Goal: Contribute content: Add original content to the website for others to see

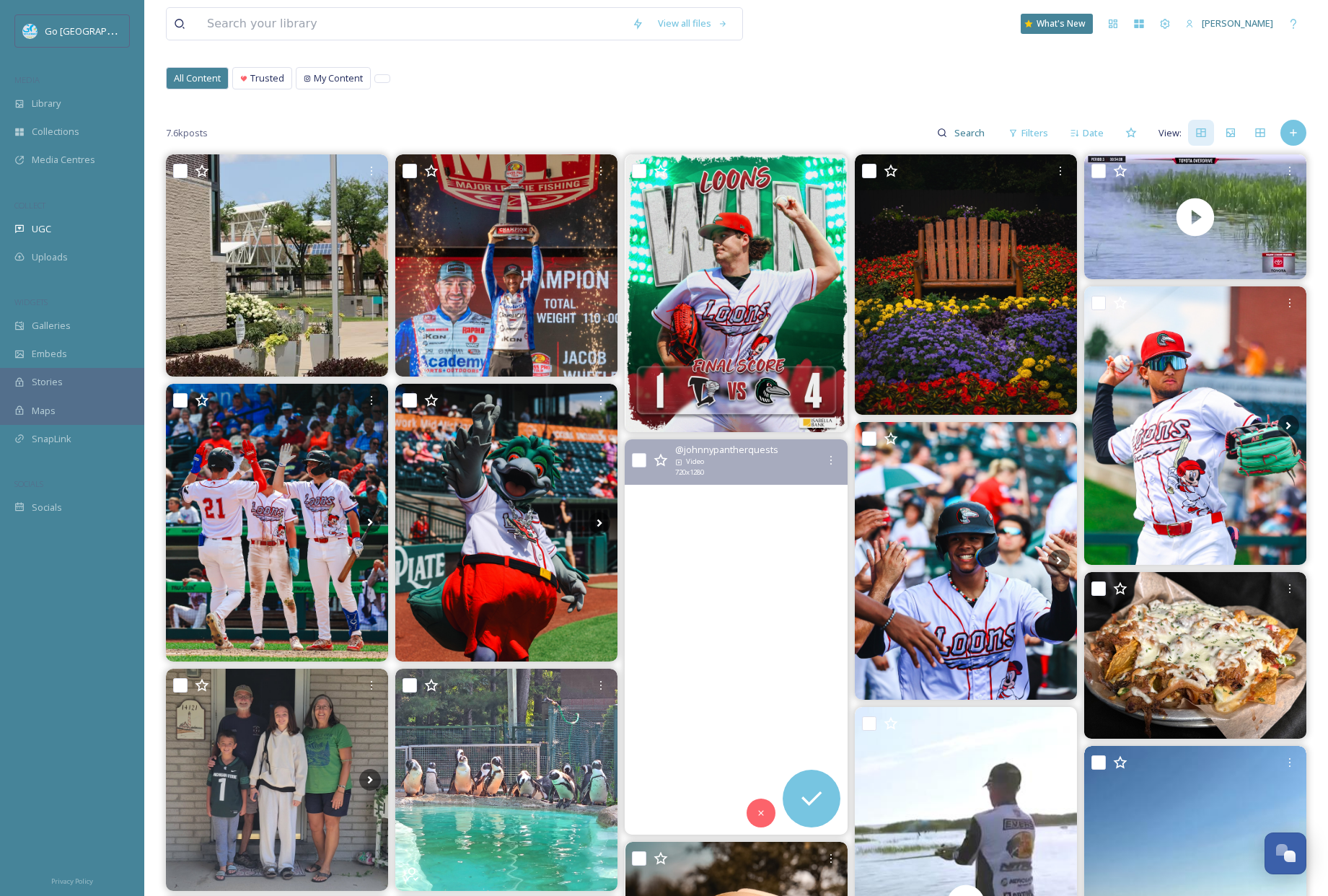
scroll to position [80, 0]
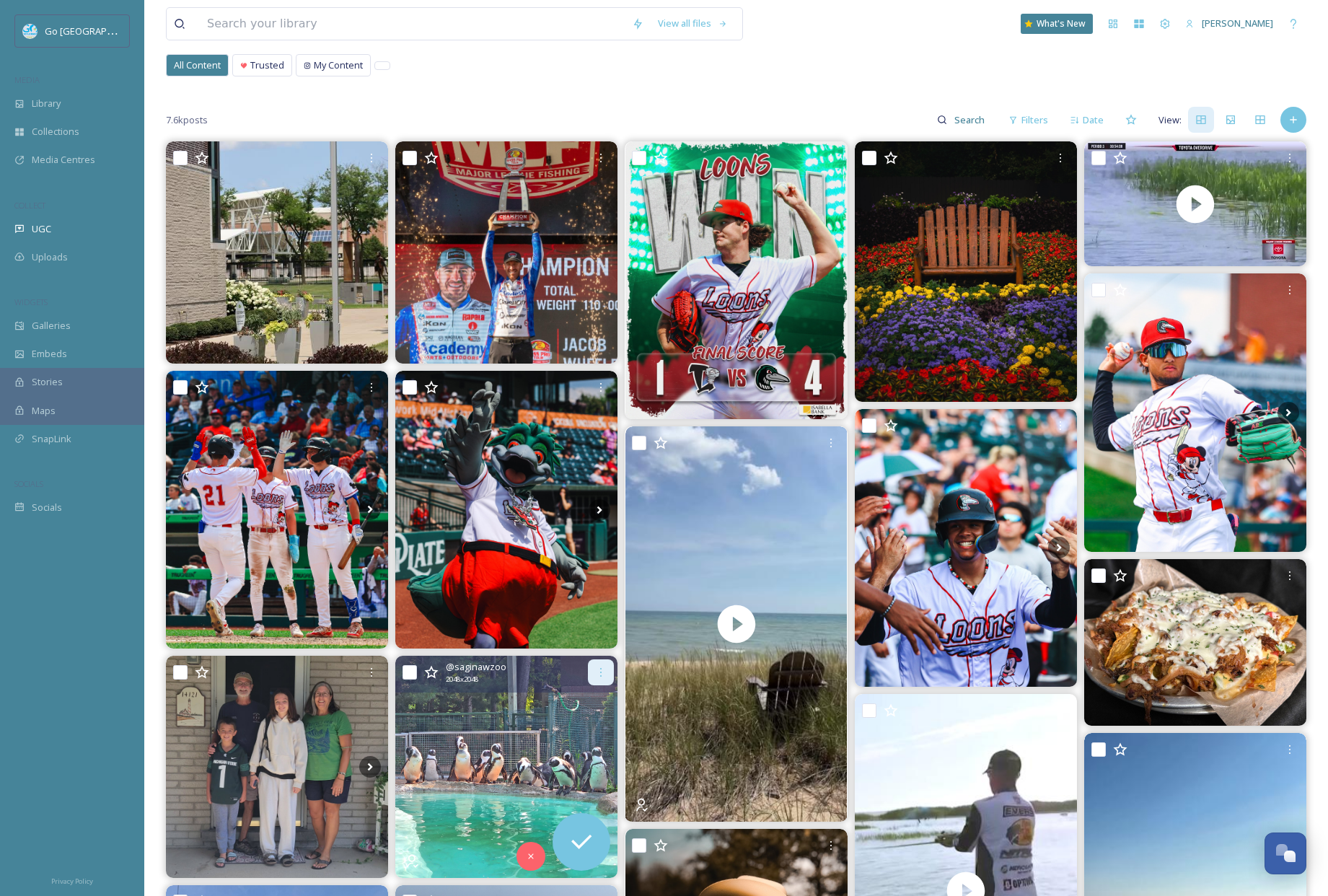
click at [598, 676] on icon at bounding box center [600, 672] width 11 height 11
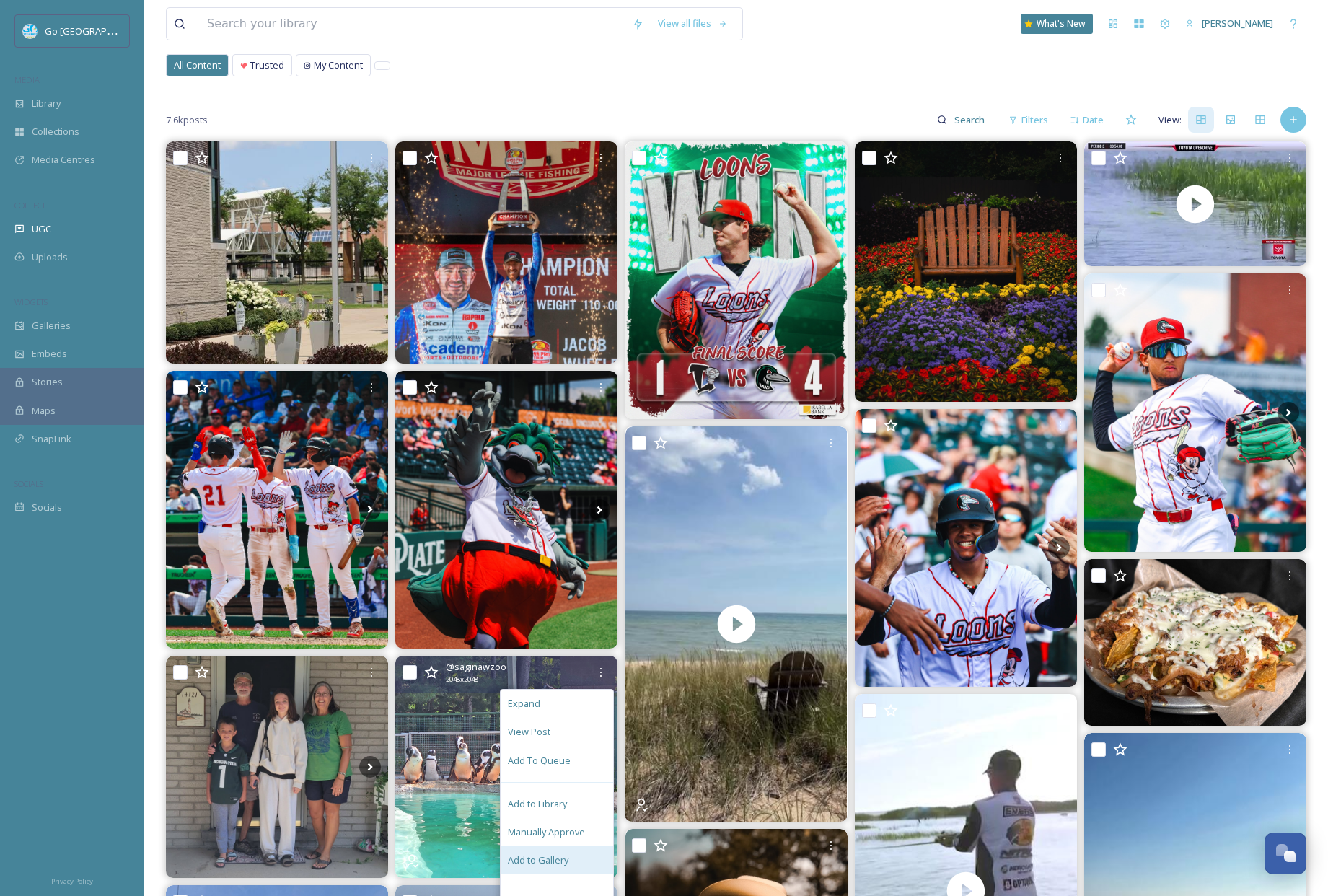
click at [575, 853] on div "Add to Gallery" at bounding box center [556, 860] width 113 height 28
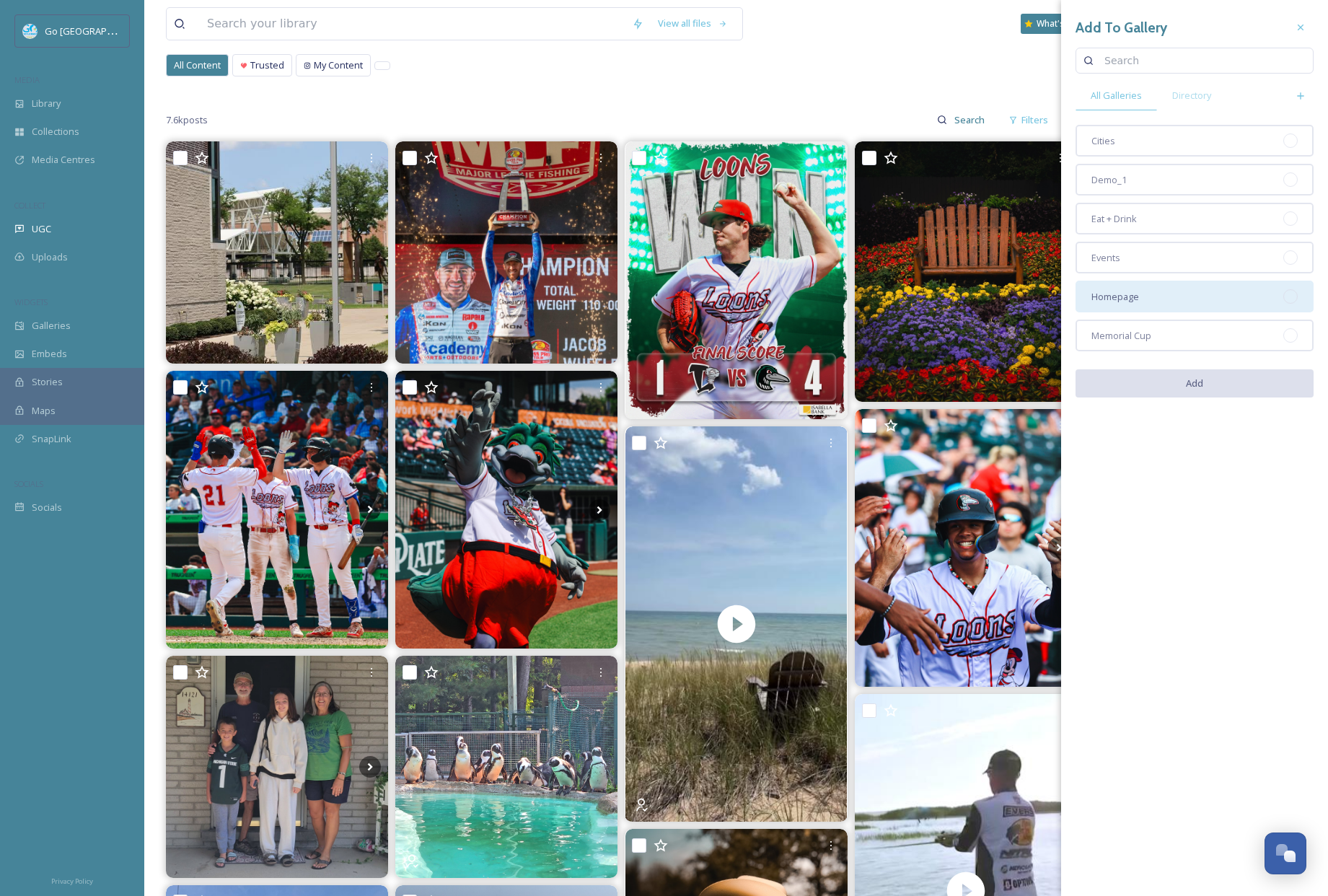
click at [1167, 299] on div "Homepage" at bounding box center [1195, 297] width 238 height 32
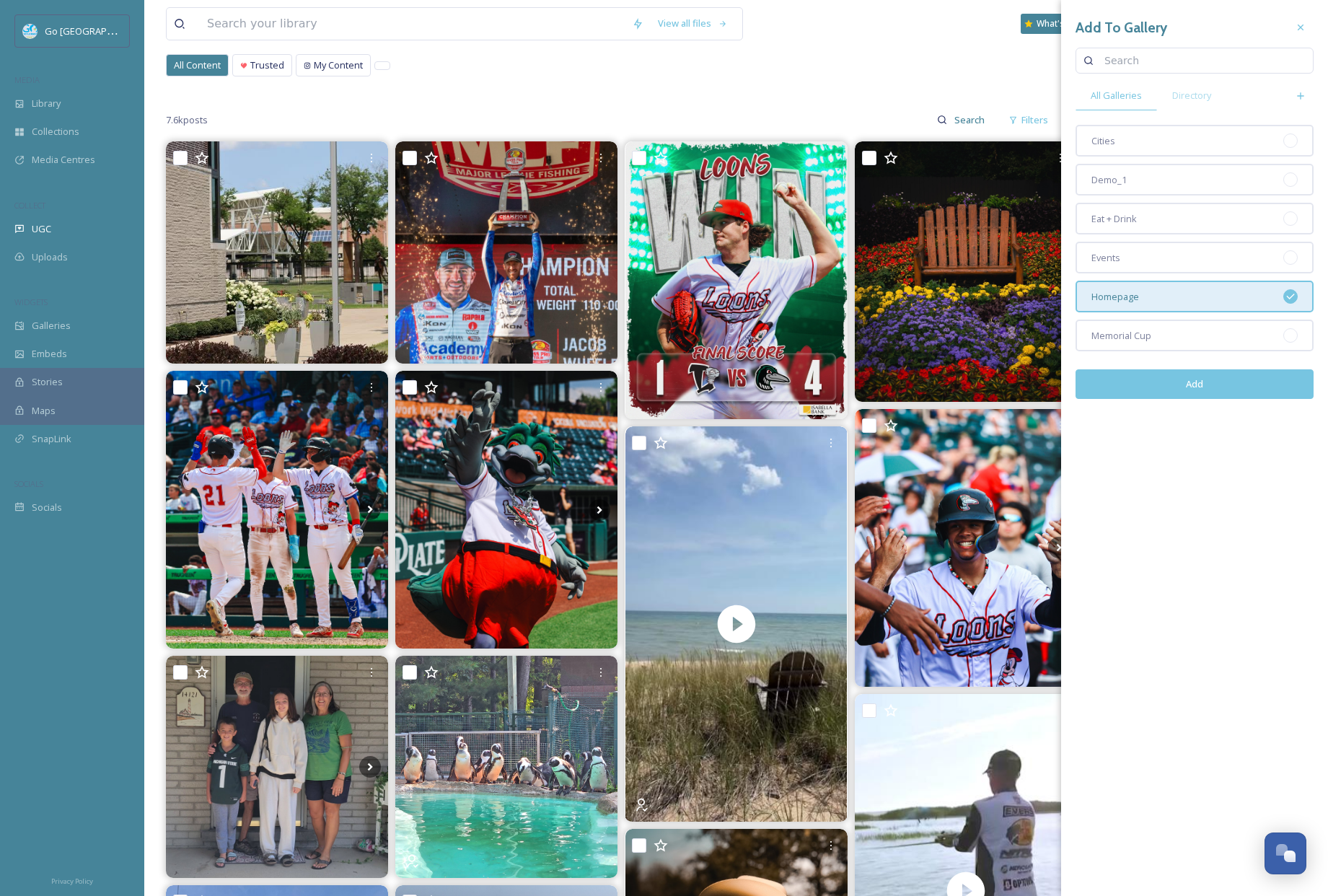
click at [1201, 387] on button "Add" at bounding box center [1195, 384] width 238 height 30
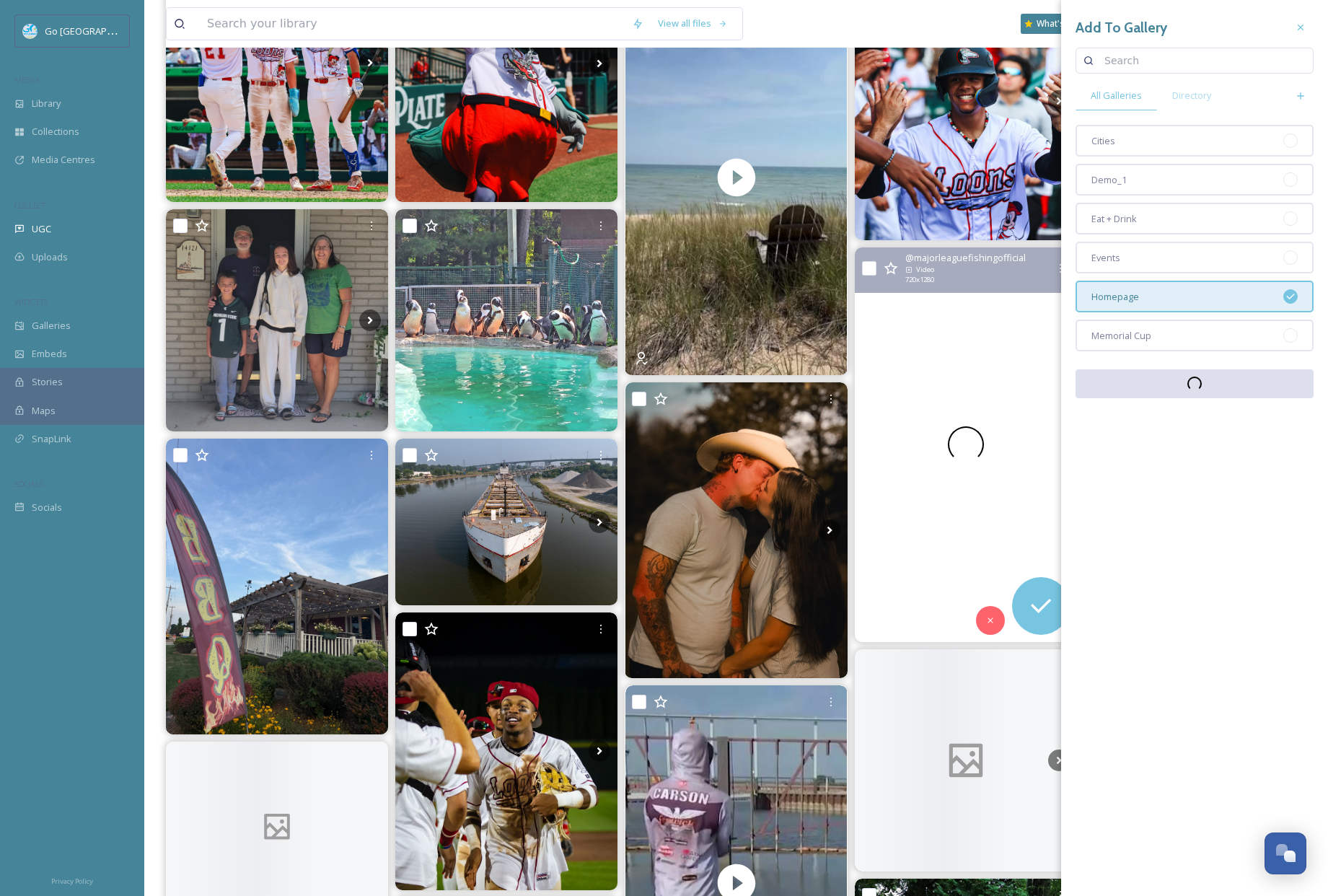
scroll to position [530, 0]
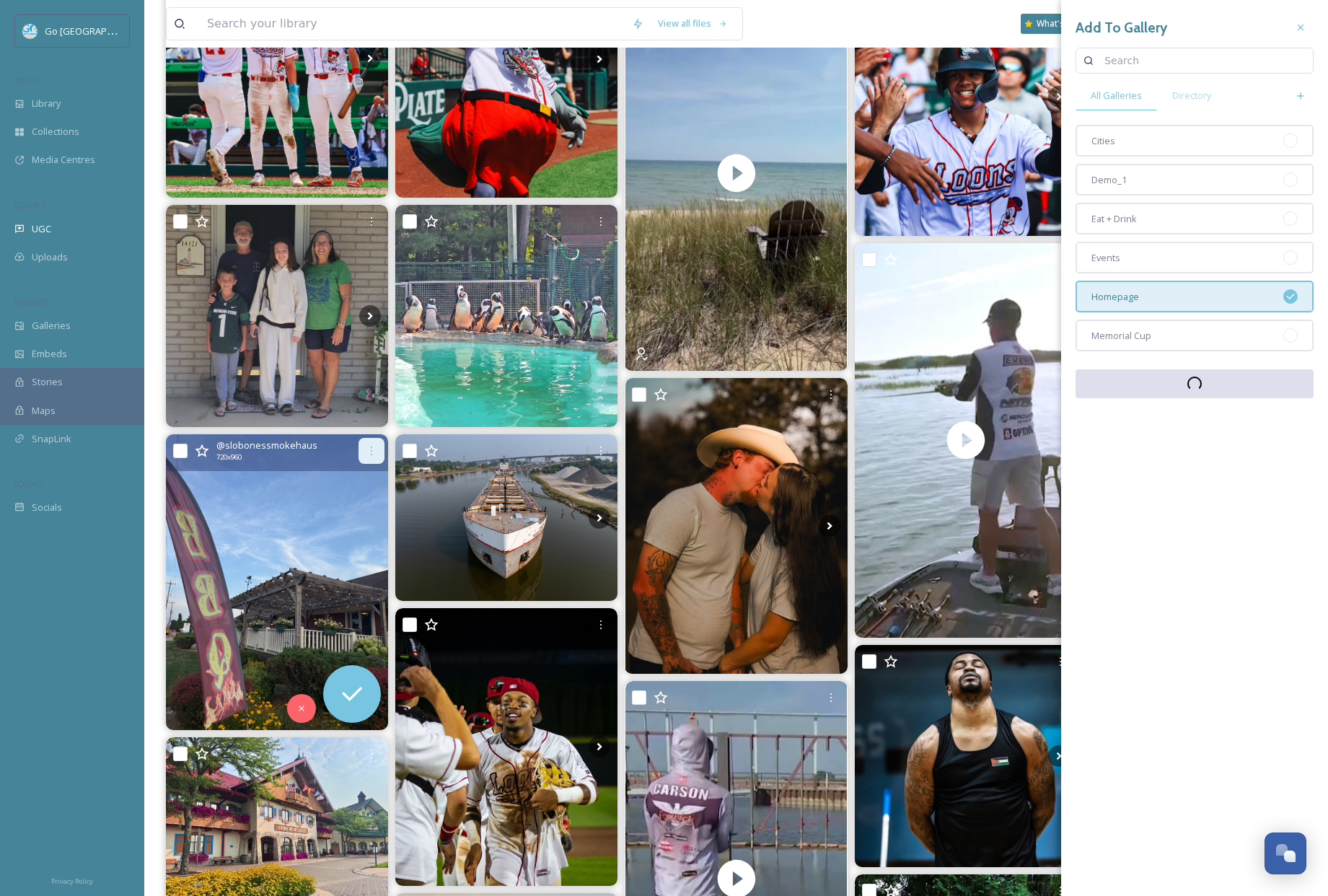
click at [376, 456] on icon at bounding box center [371, 450] width 11 height 11
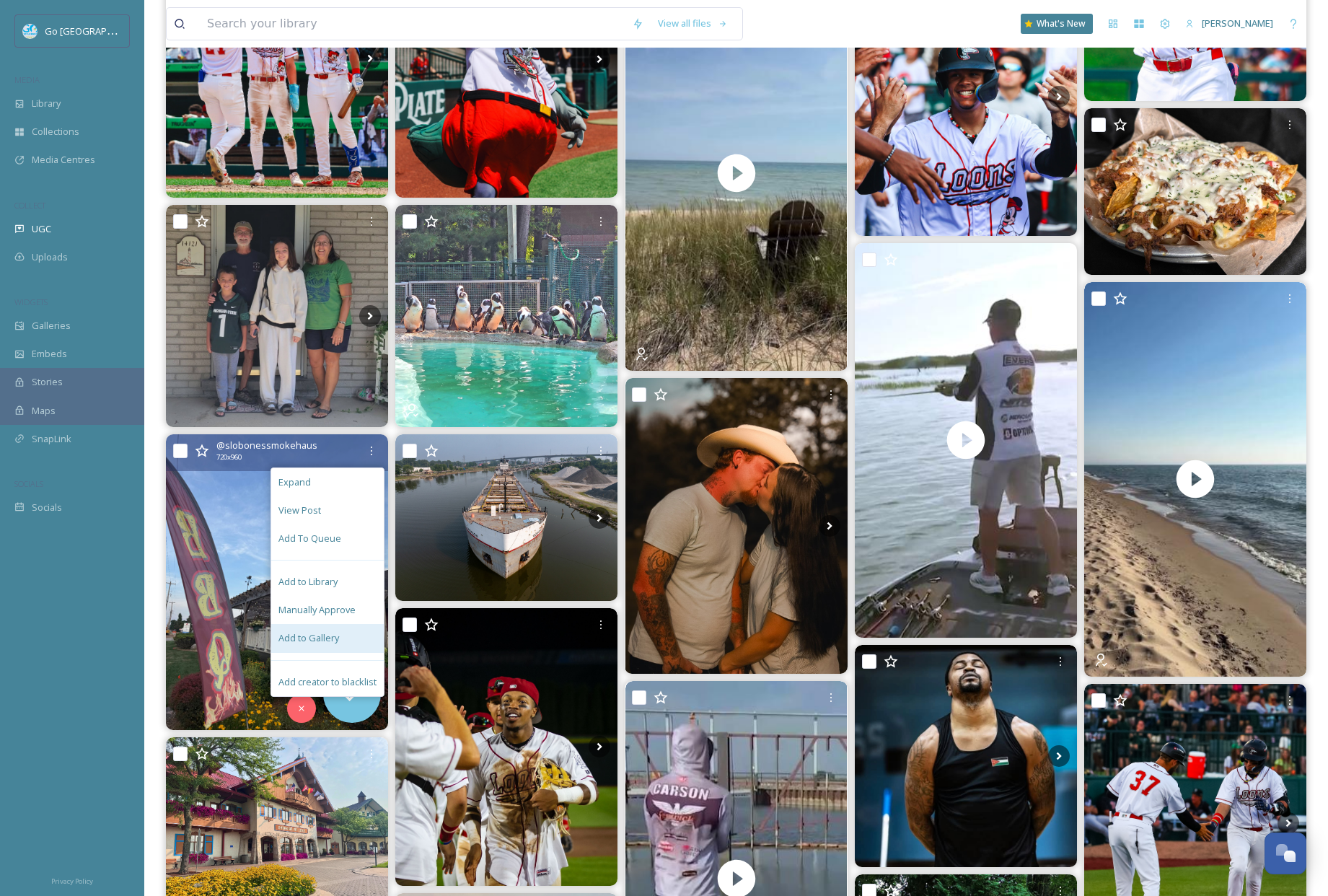
click at [327, 635] on span "Add to Gallery" at bounding box center [309, 638] width 61 height 14
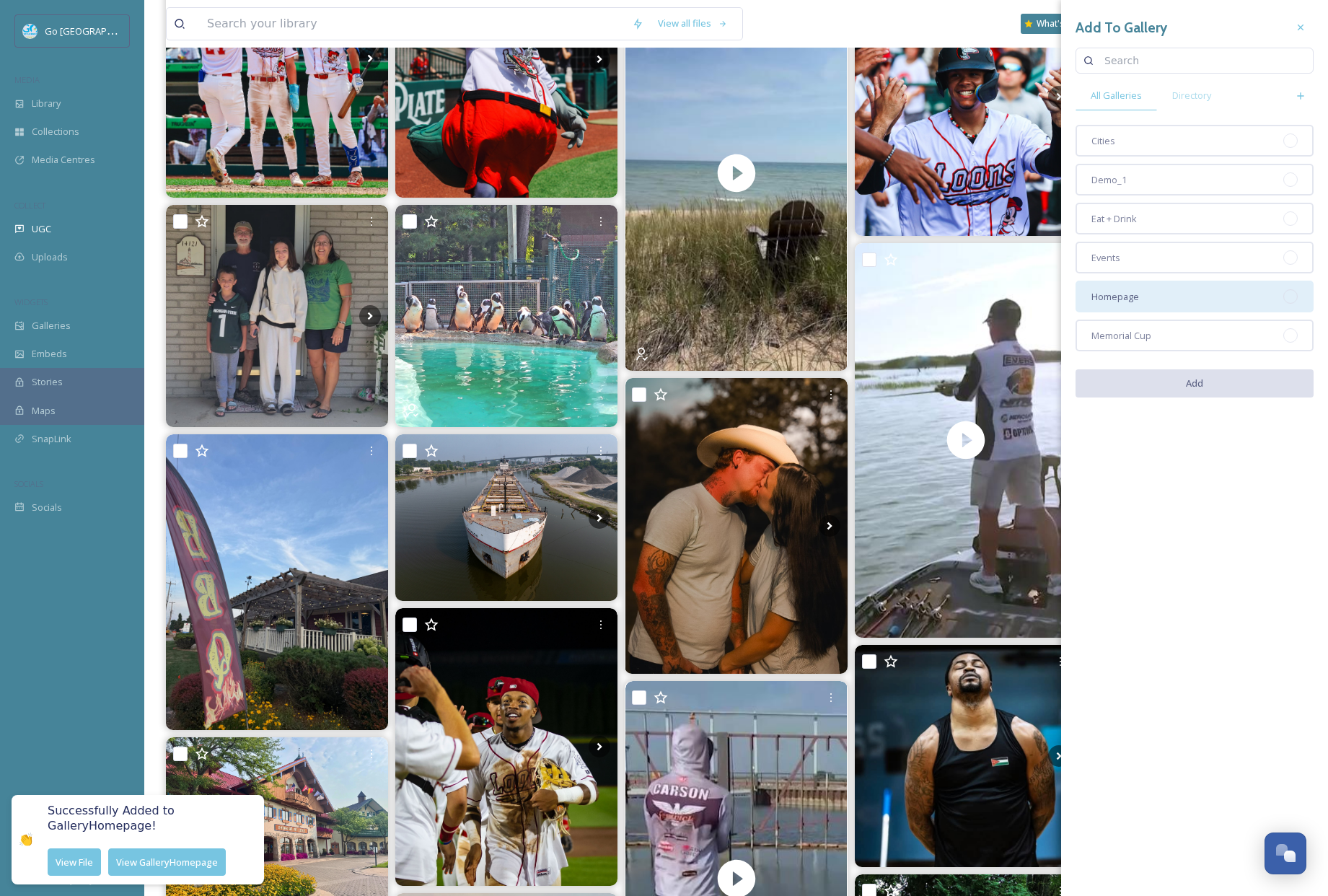
drag, startPoint x: 1127, startPoint y: 292, endPoint x: 1127, endPoint y: 277, distance: 15.0
click at [1127, 292] on span "Homepage" at bounding box center [1115, 297] width 48 height 14
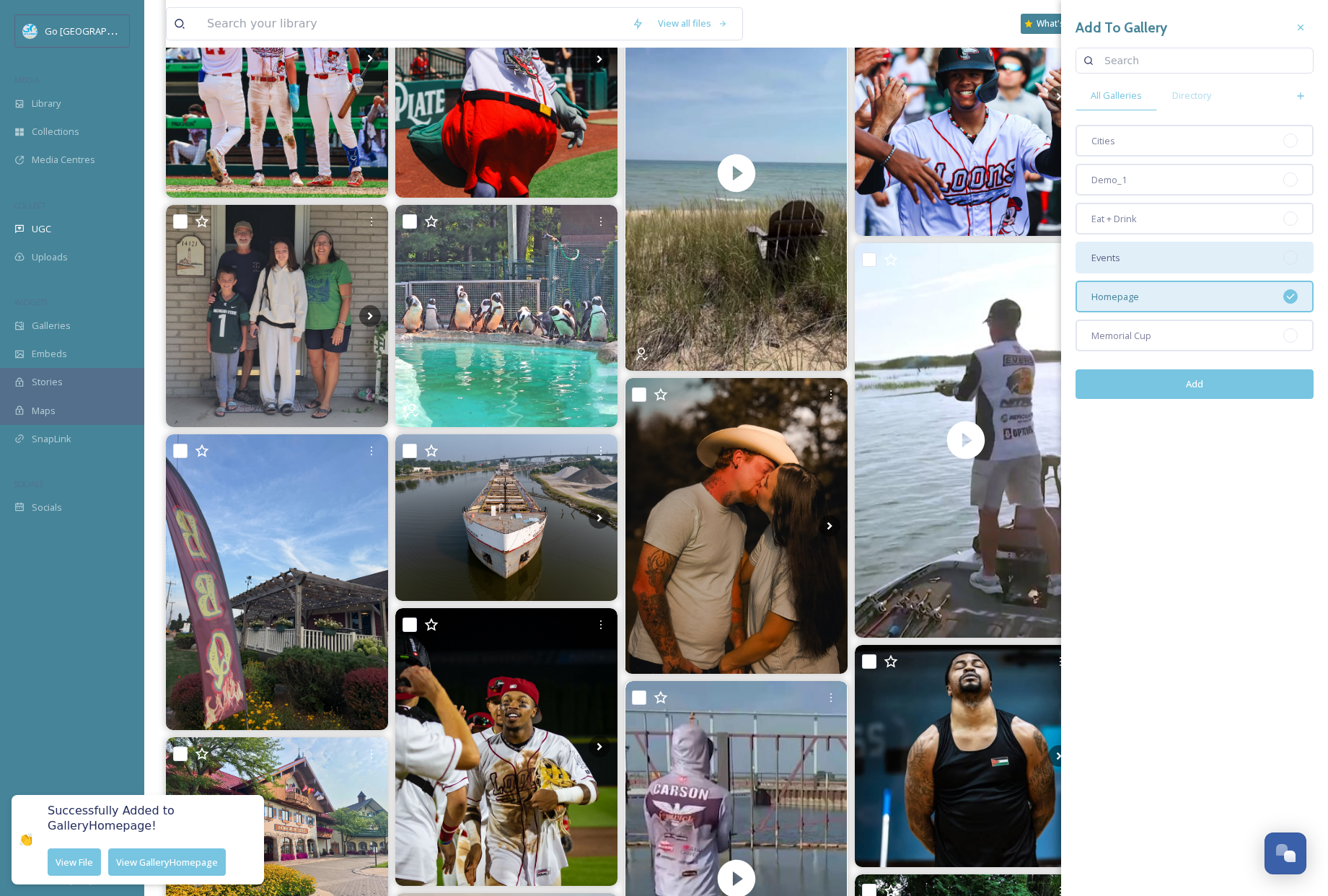
click at [1127, 253] on div "Events" at bounding box center [1195, 257] width 238 height 32
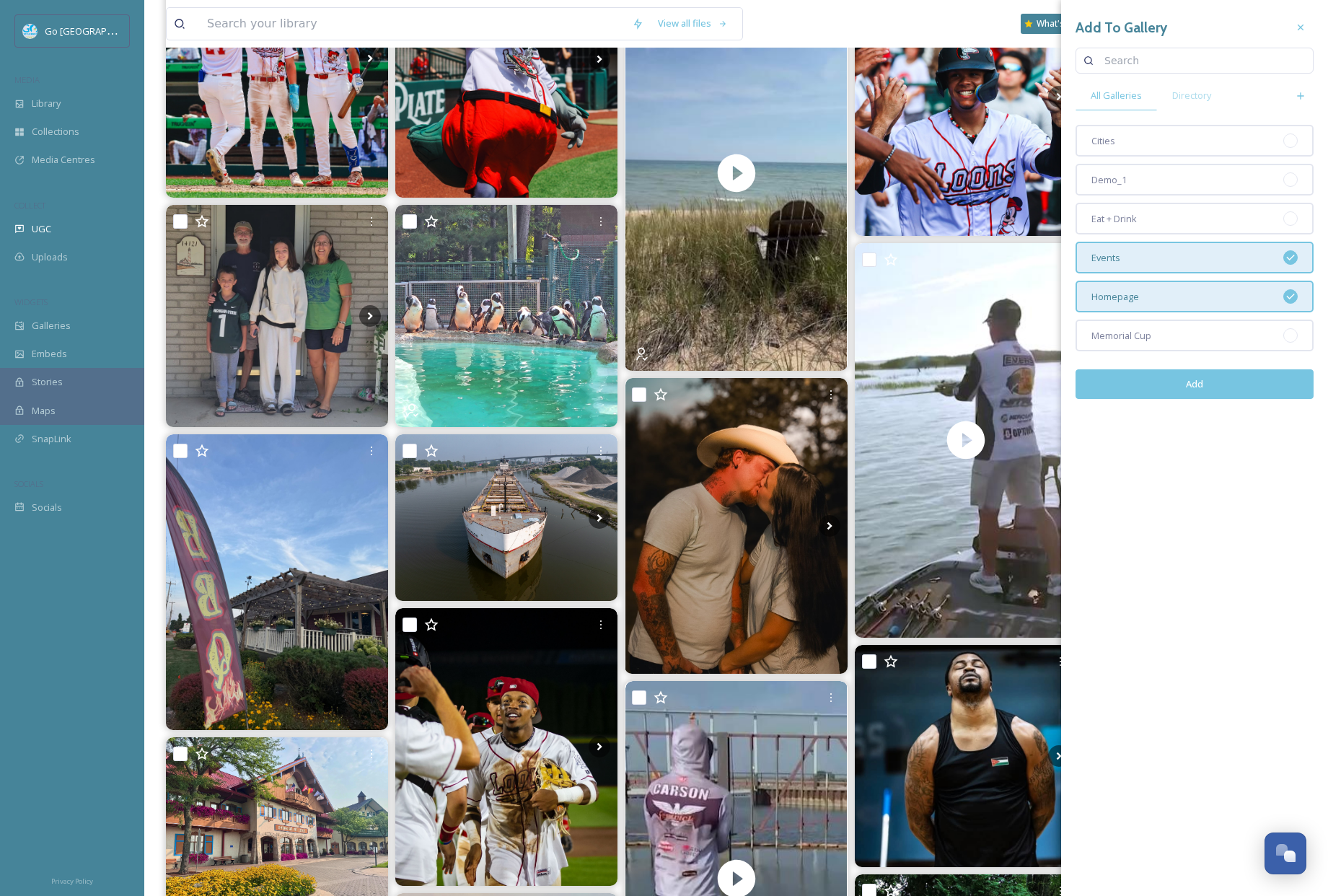
click at [1157, 256] on div "Events" at bounding box center [1195, 257] width 238 height 32
click at [1160, 222] on div "Eat + Drink" at bounding box center [1195, 219] width 238 height 32
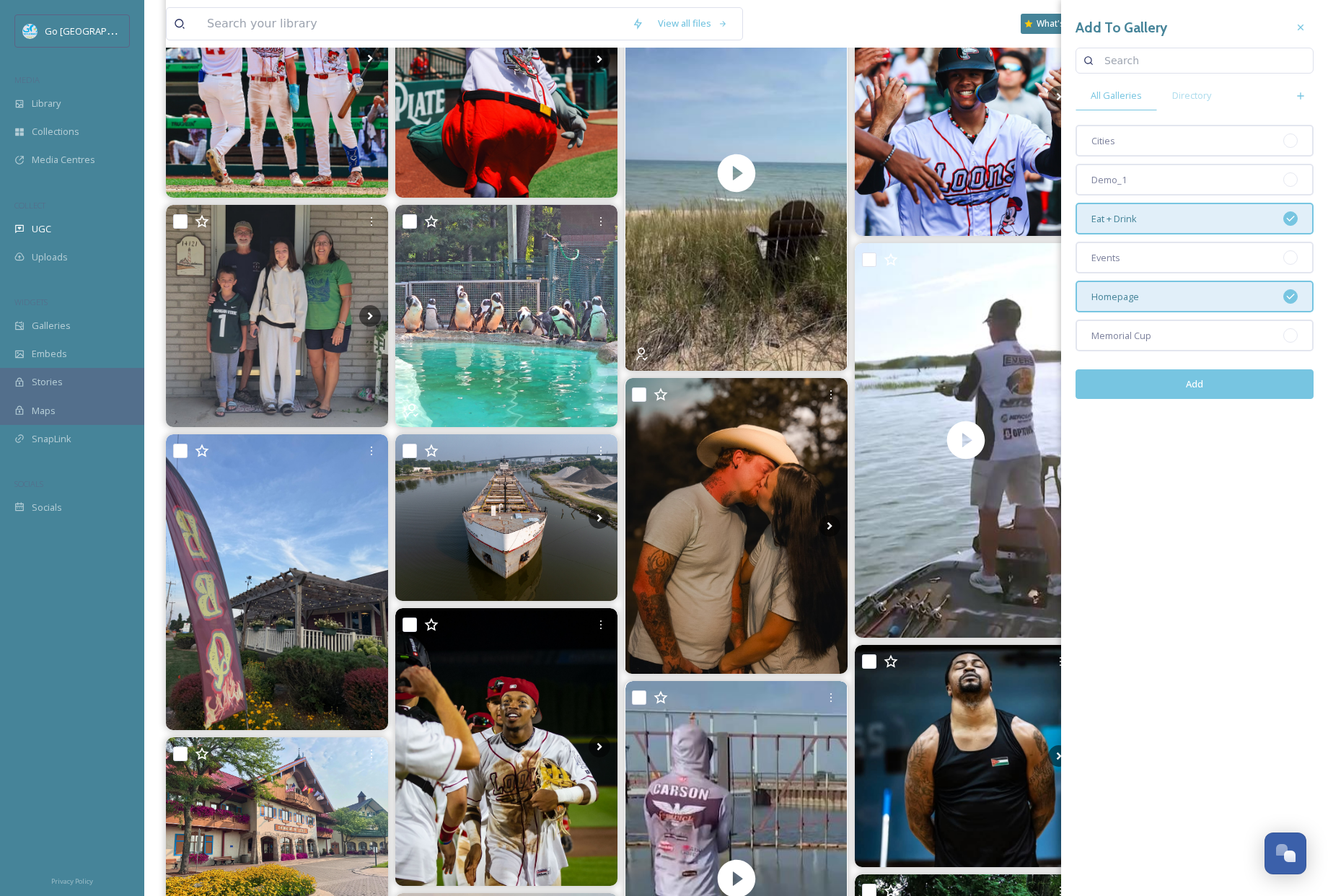
click at [1197, 379] on button "Add" at bounding box center [1195, 384] width 238 height 30
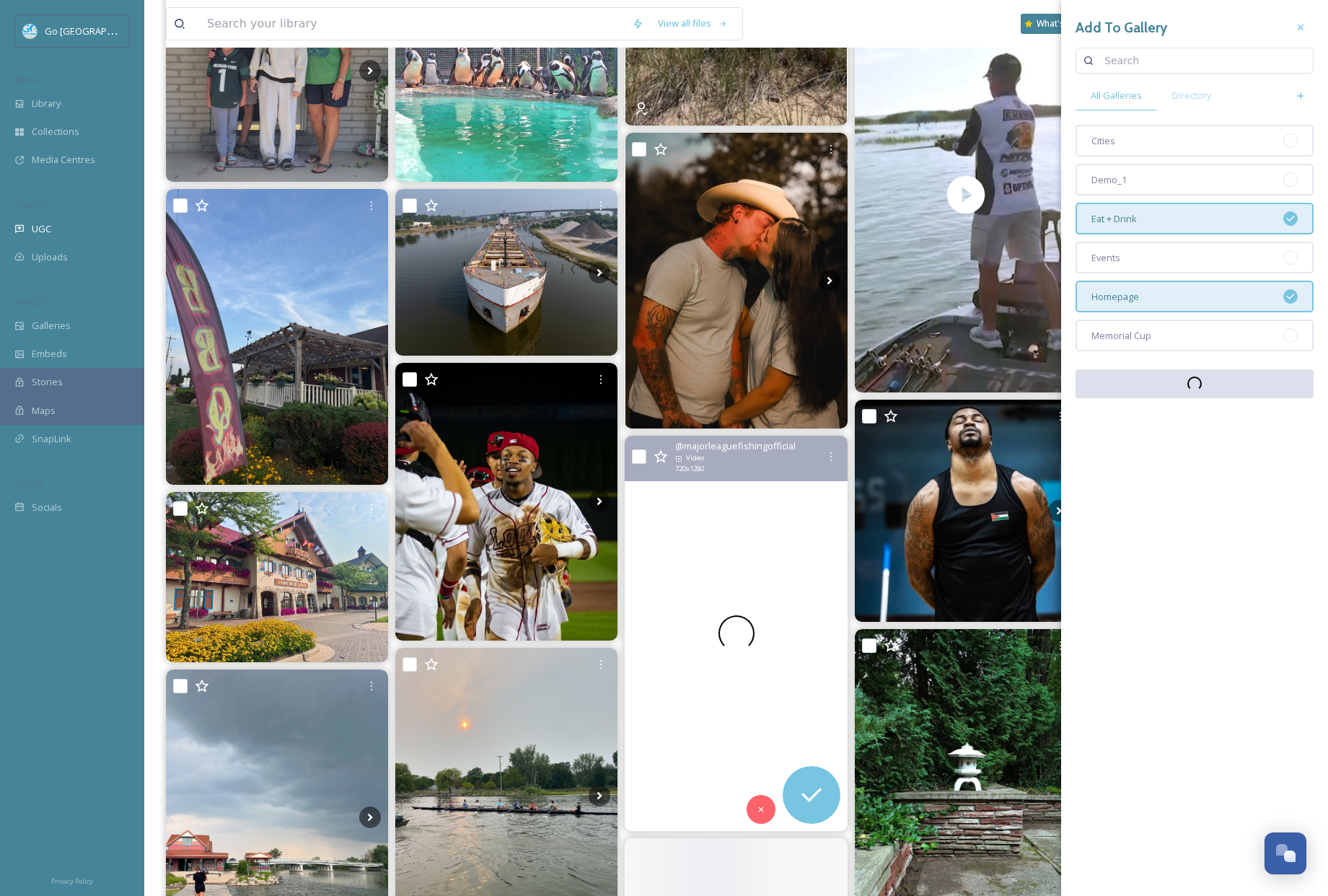
scroll to position [820, 0]
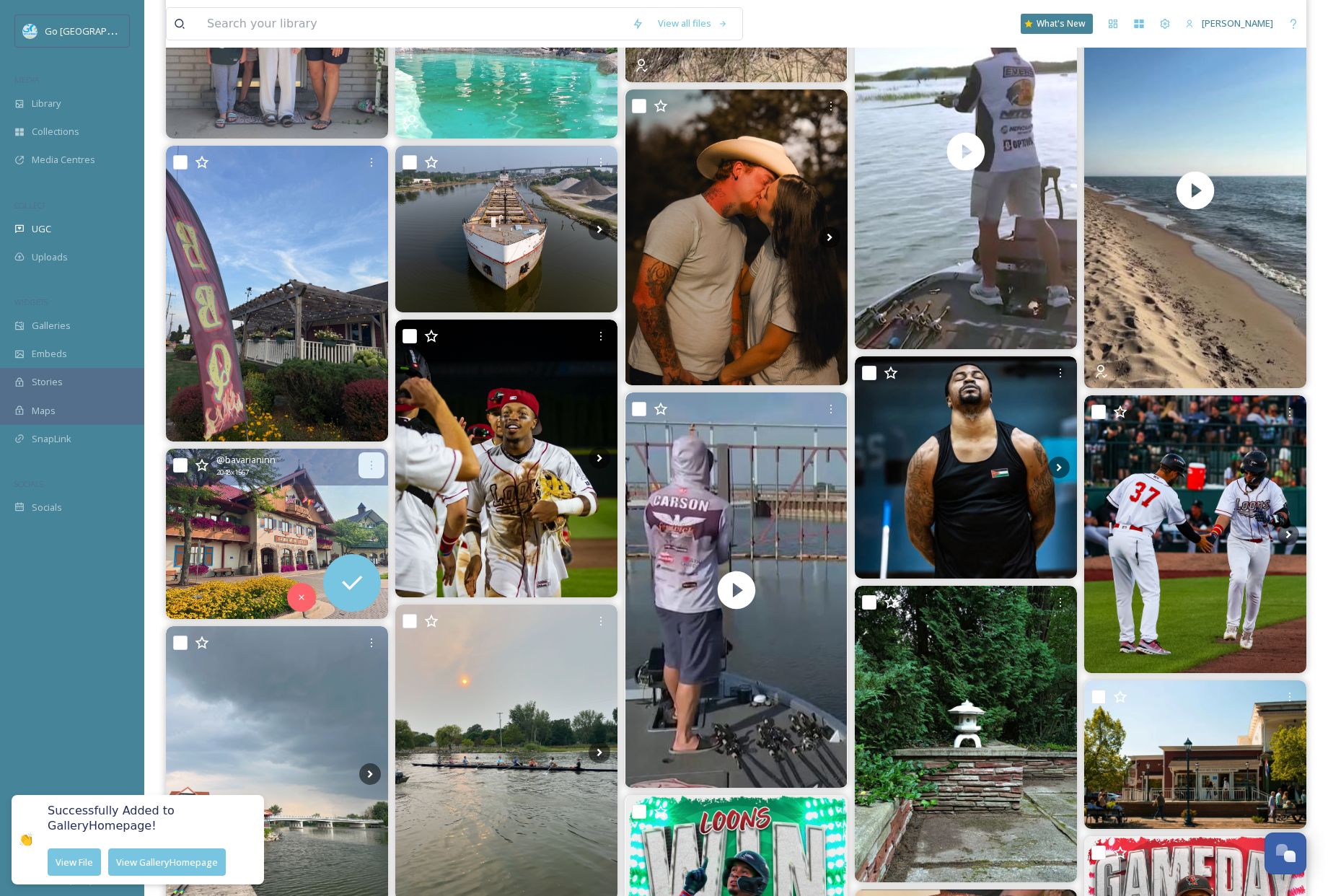
click at [372, 461] on icon at bounding box center [372, 465] width 2 height 8
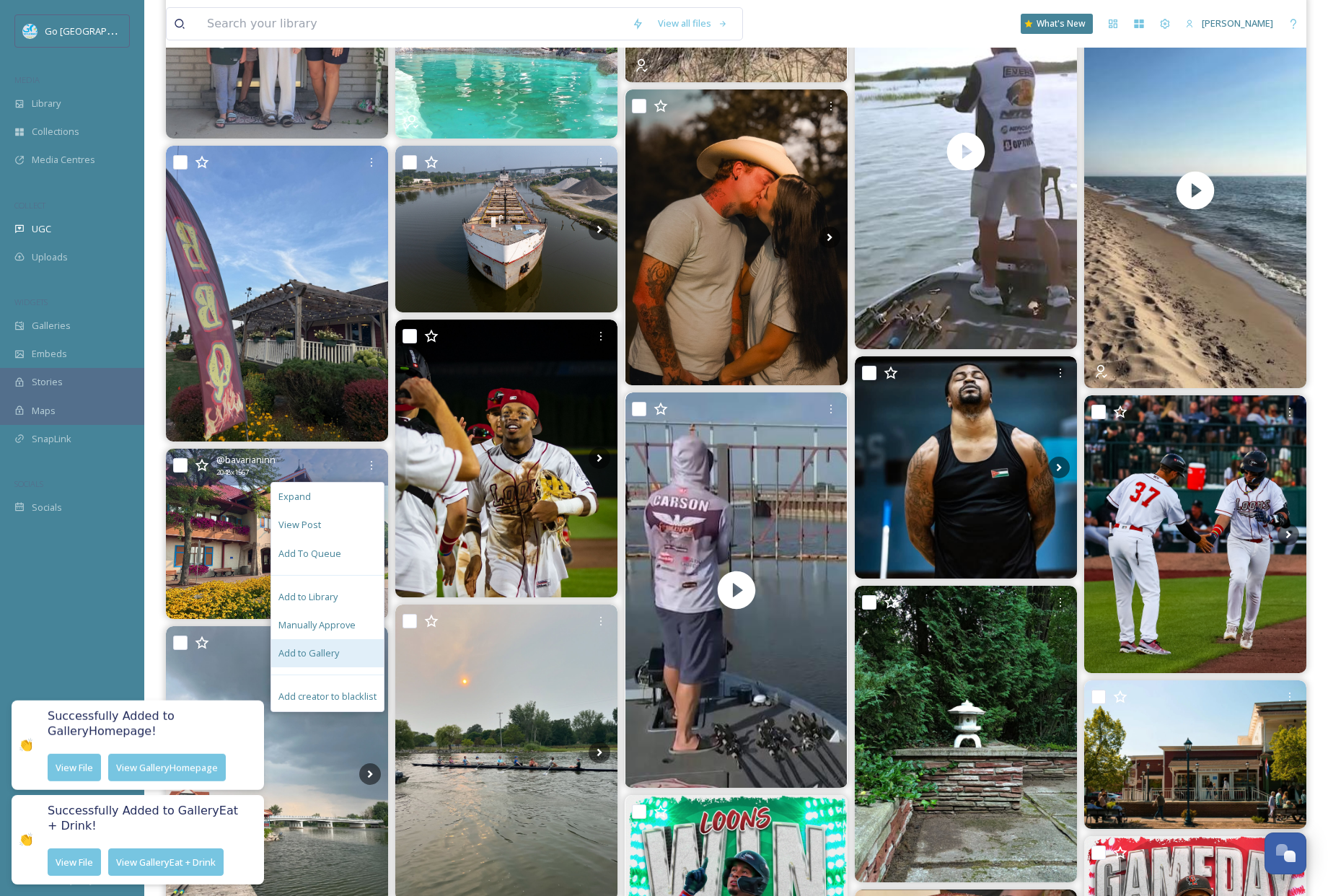
click at [324, 653] on span "Add to Gallery" at bounding box center [309, 653] width 61 height 14
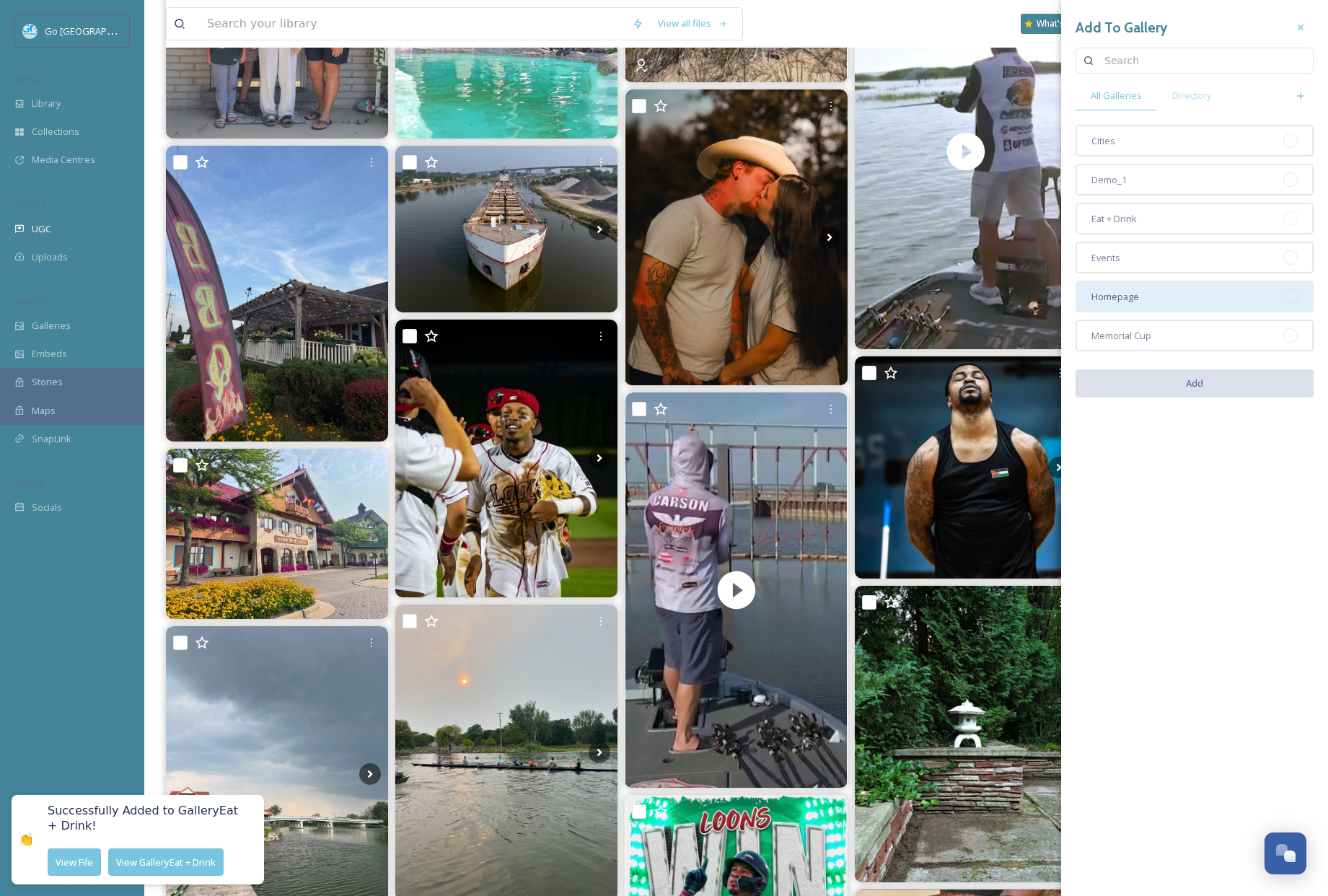
click at [1136, 294] on span "Homepage" at bounding box center [1115, 297] width 48 height 14
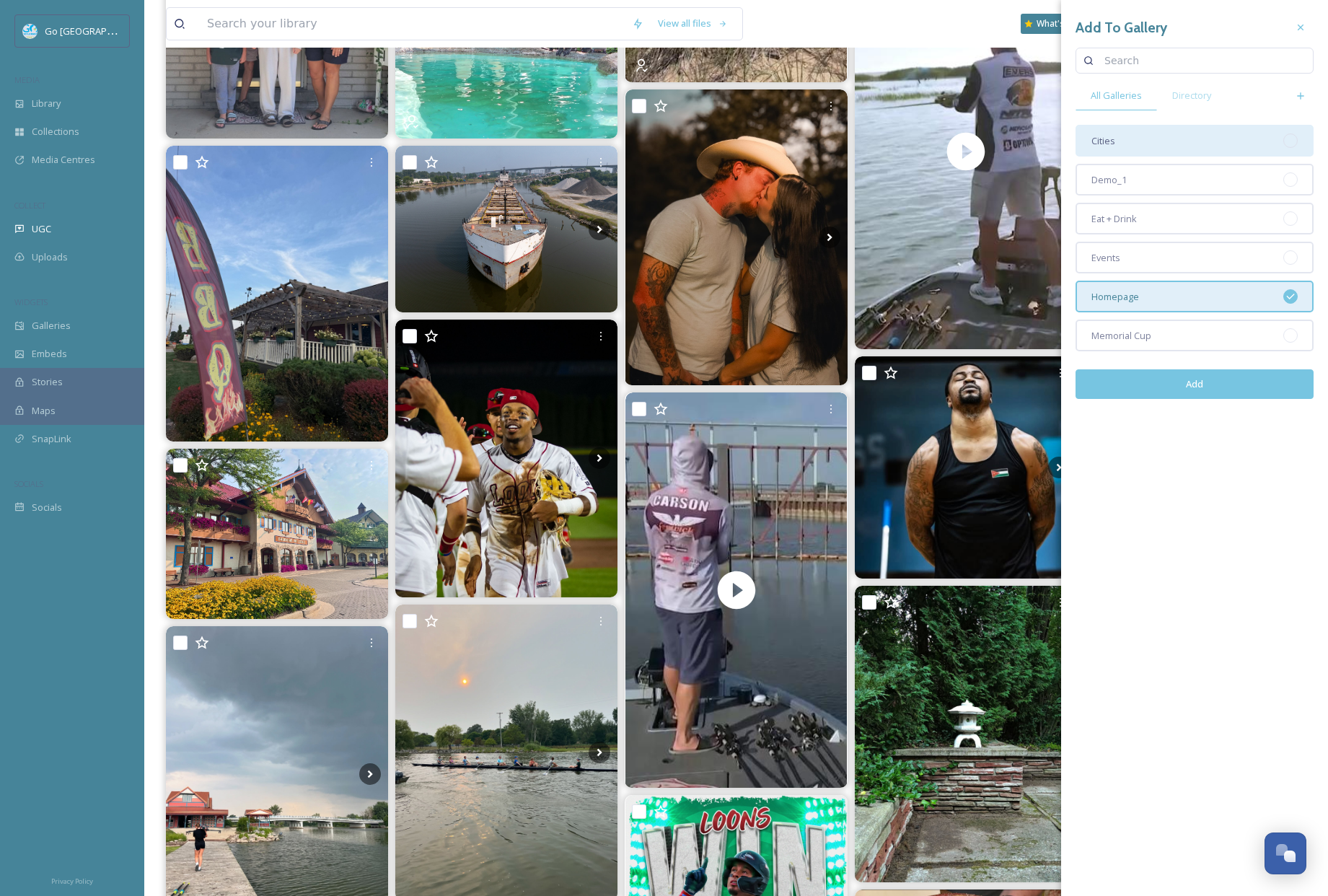
click at [1139, 135] on div "Cities" at bounding box center [1195, 141] width 238 height 32
click at [1214, 377] on button "Add" at bounding box center [1195, 384] width 238 height 30
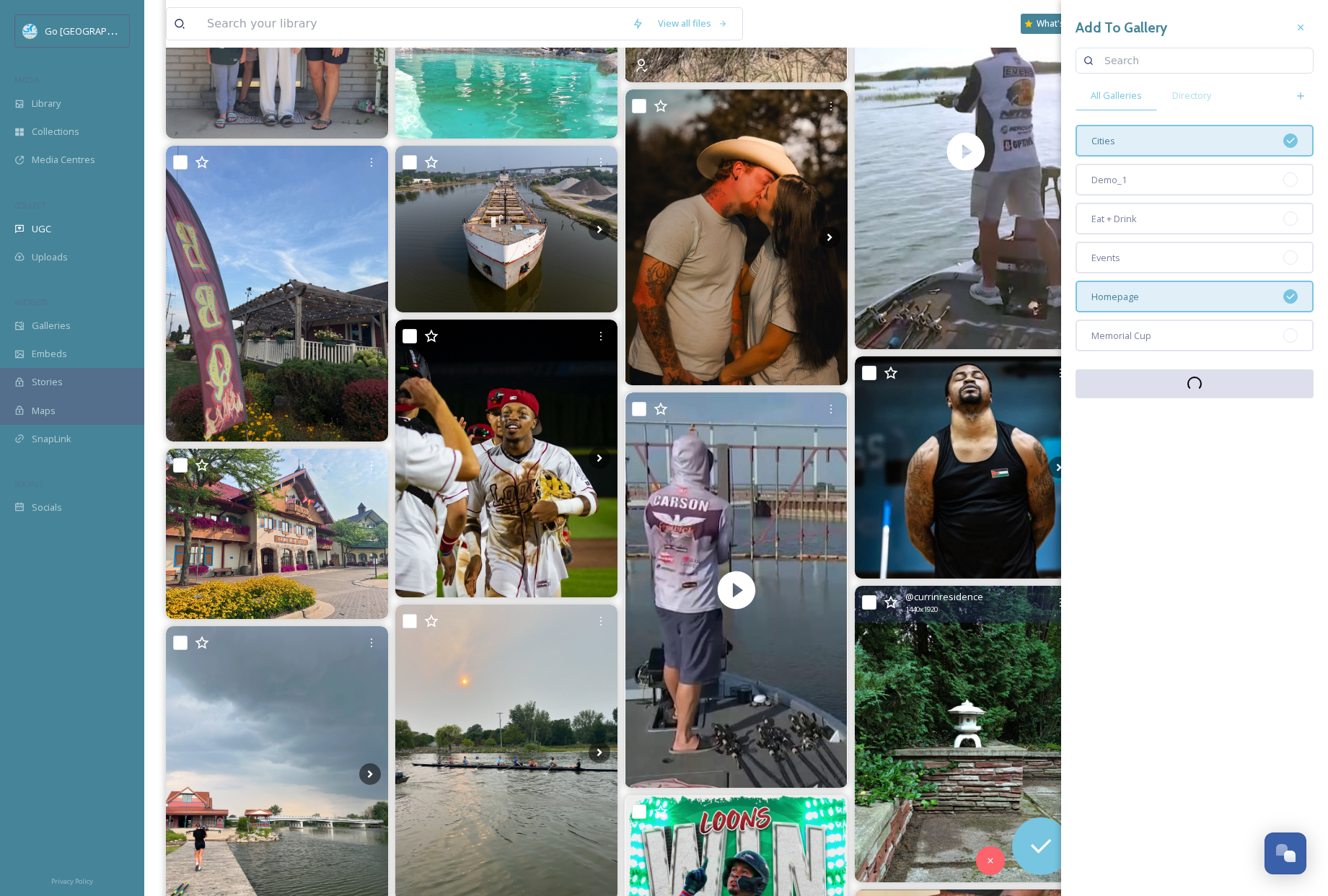
scroll to position [515, 0]
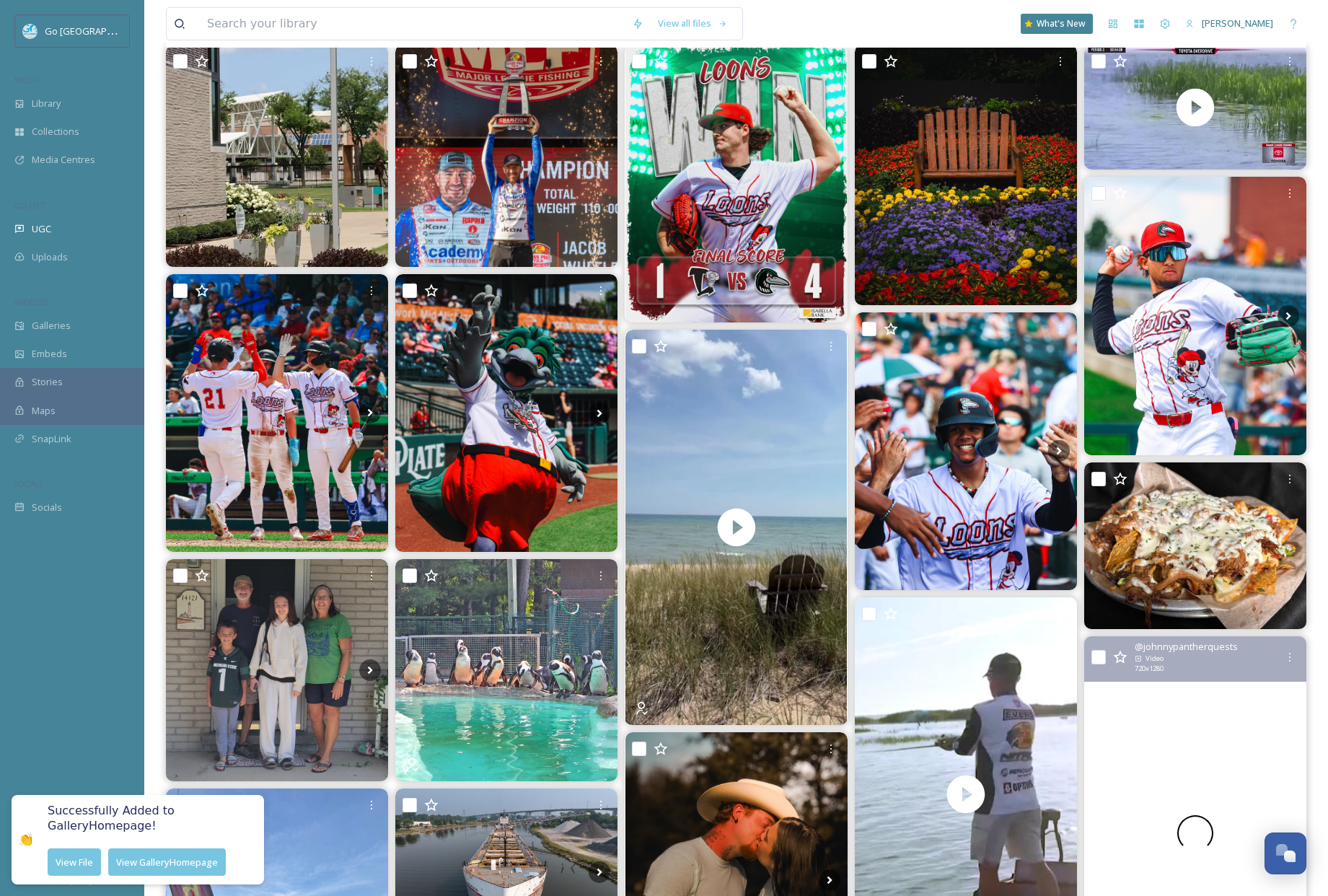
scroll to position [0, 0]
